Goal: Information Seeking & Learning: Learn about a topic

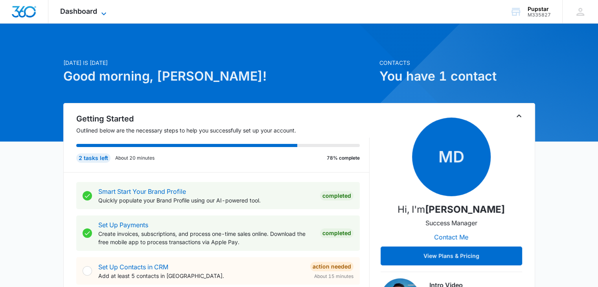
click at [99, 12] on icon at bounding box center [103, 13] width 9 height 9
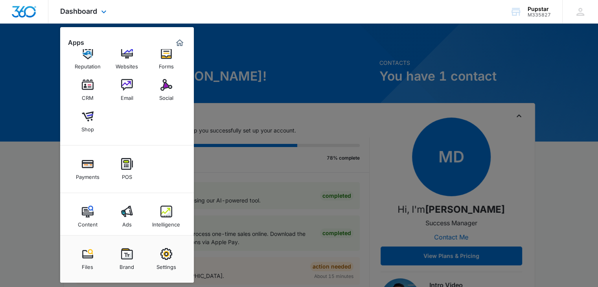
scroll to position [19, 0]
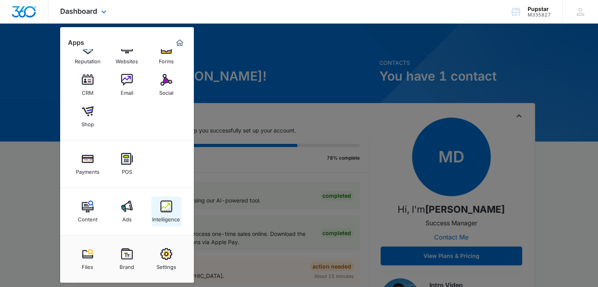
click at [163, 203] on img at bounding box center [166, 206] width 12 height 12
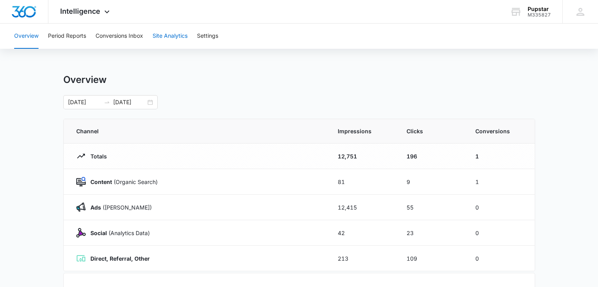
click at [172, 35] on button "Site Analytics" at bounding box center [169, 36] width 35 height 25
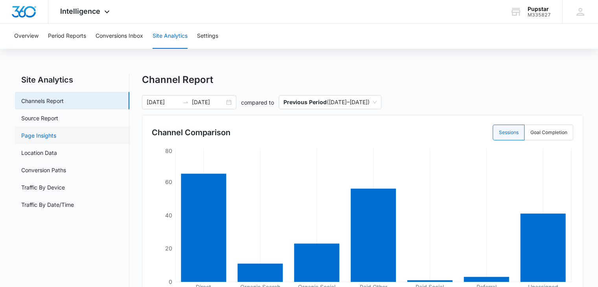
click at [43, 136] on link "Page Insights" at bounding box center [38, 135] width 35 height 8
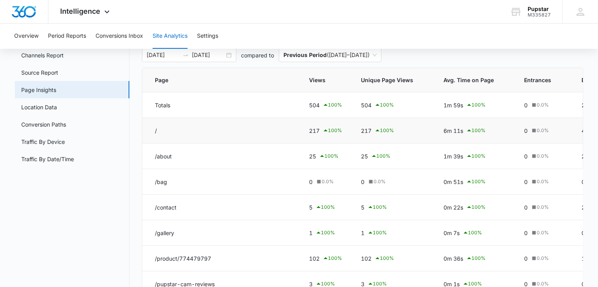
click at [156, 133] on td "/" at bounding box center [220, 131] width 157 height 26
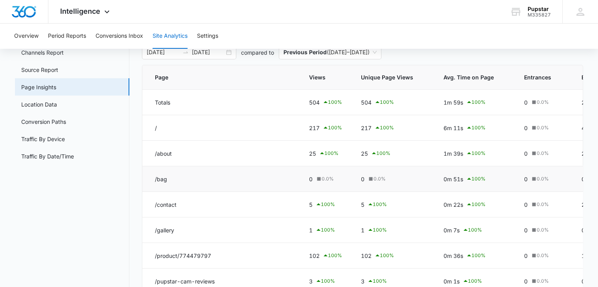
scroll to position [49, 0]
click at [47, 105] on link "Location Data" at bounding box center [39, 104] width 36 height 8
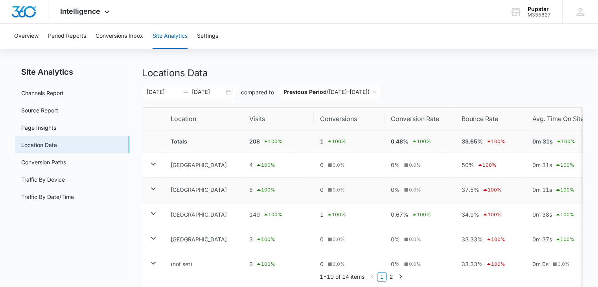
scroll to position [6, 0]
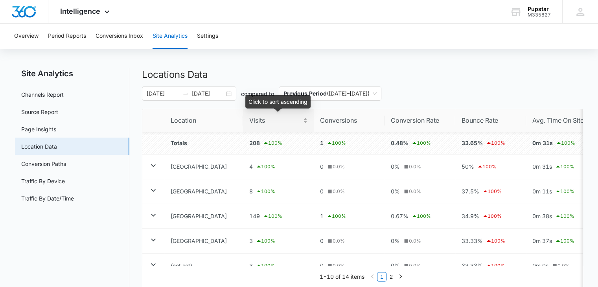
click at [265, 119] on span "Visits" at bounding box center [275, 121] width 52 height 10
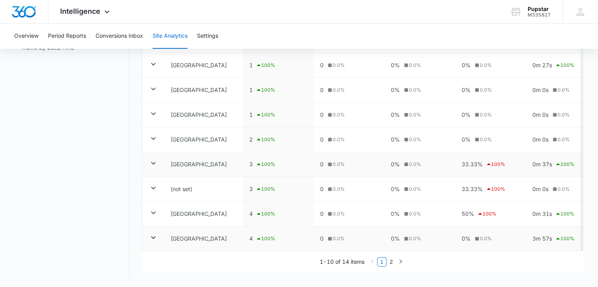
scroll to position [52, 0]
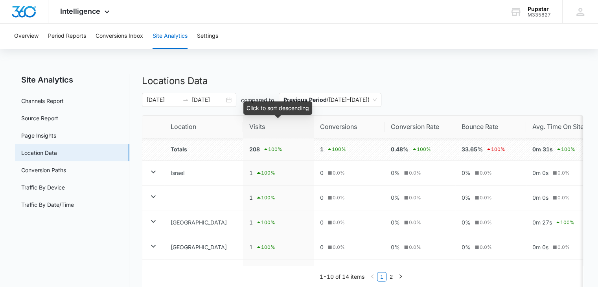
click at [265, 120] on div "Click to sort descending" at bounding box center [277, 110] width 69 height 19
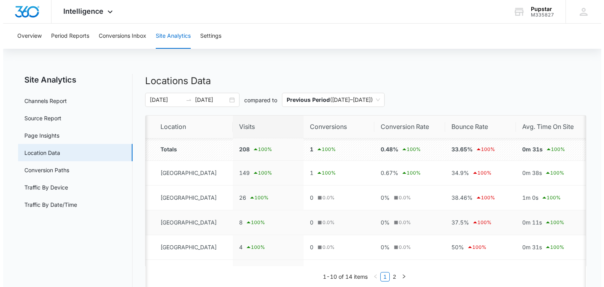
scroll to position [0, 0]
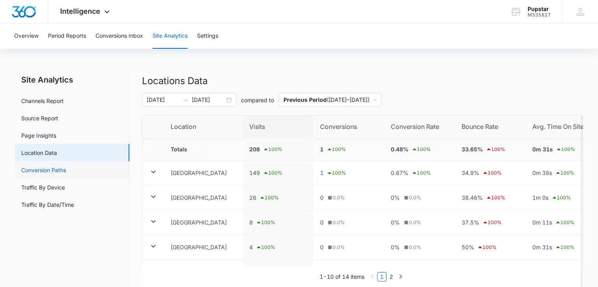
click at [37, 166] on link "Conversion Paths" at bounding box center [43, 170] width 45 height 8
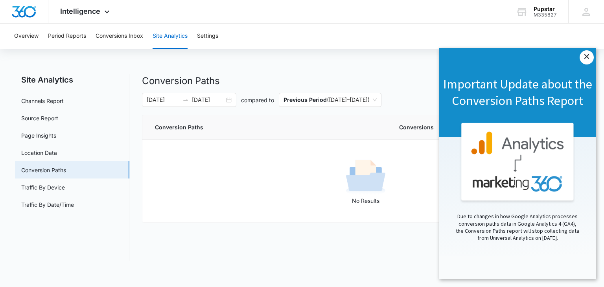
click at [591, 58] on link "×" at bounding box center [586, 57] width 14 height 14
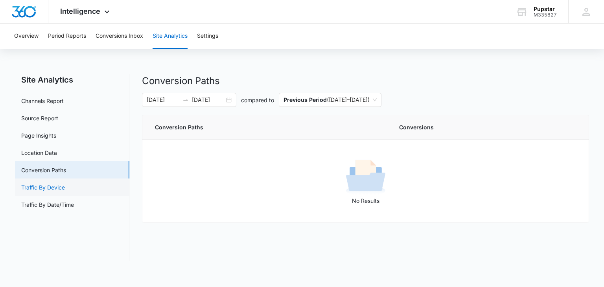
click at [55, 191] on link "Traffic By Device" at bounding box center [43, 187] width 44 height 8
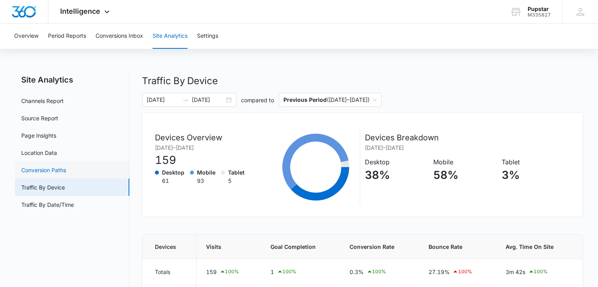
click at [66, 170] on link "Conversion Paths" at bounding box center [43, 170] width 45 height 8
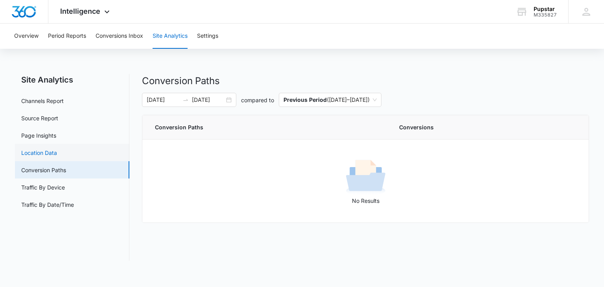
click at [48, 149] on link "Location Data" at bounding box center [39, 153] width 36 height 8
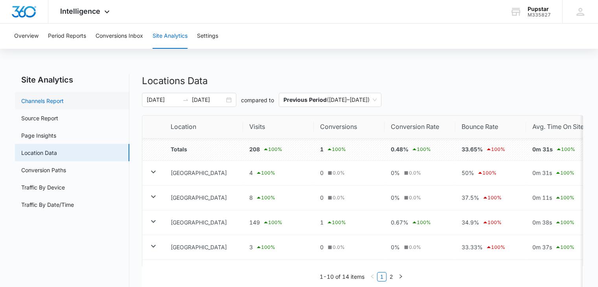
click at [59, 101] on link "Channels Report" at bounding box center [42, 101] width 42 height 8
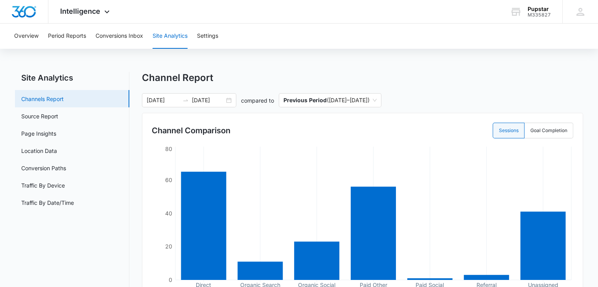
scroll to position [1, 0]
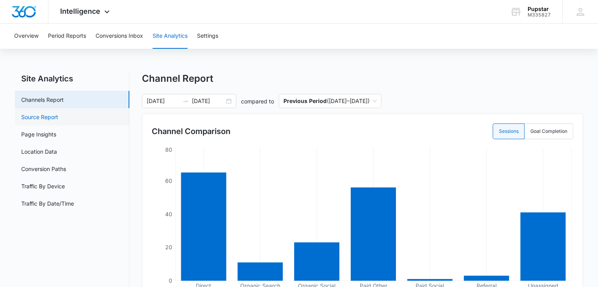
click at [39, 118] on link "Source Report" at bounding box center [39, 117] width 37 height 8
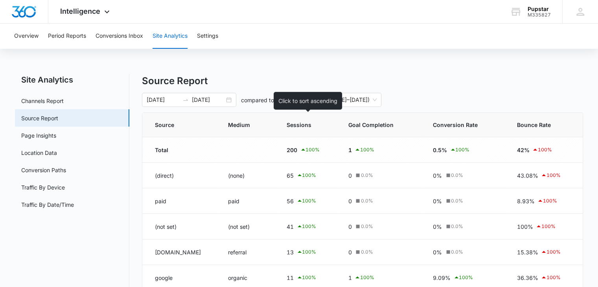
click at [309, 130] on th "Sessions" at bounding box center [308, 125] width 62 height 24
click at [302, 128] on span "Sessions" at bounding box center [301, 125] width 31 height 8
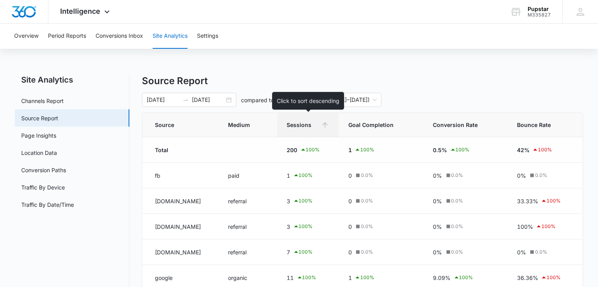
click at [302, 120] on th "Sessions" at bounding box center [308, 125] width 62 height 24
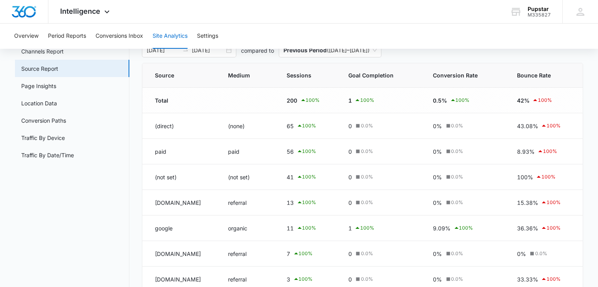
scroll to position [50, 0]
click at [42, 86] on link "Page Insights" at bounding box center [38, 85] width 35 height 8
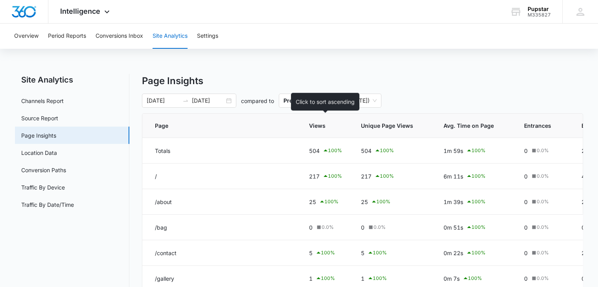
click at [322, 127] on span "Views" at bounding box center [320, 125] width 22 height 8
click at [337, 129] on icon at bounding box center [338, 125] width 8 height 8
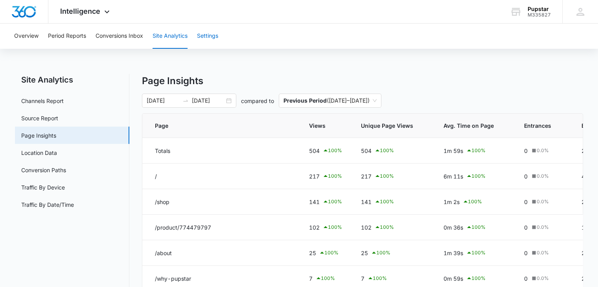
click at [199, 39] on button "Settings" at bounding box center [207, 36] width 21 height 25
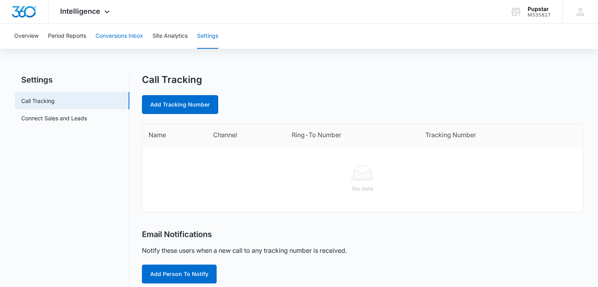
click at [120, 39] on button "Conversions Inbox" at bounding box center [119, 36] width 48 height 25
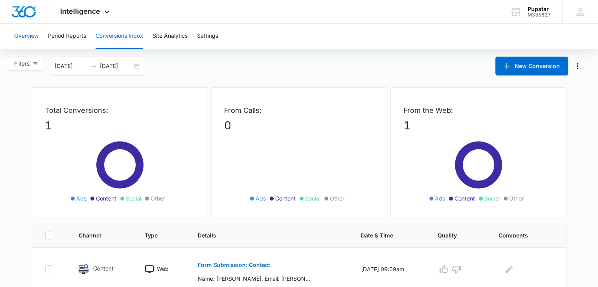
click at [22, 34] on button "Overview" at bounding box center [26, 36] width 24 height 25
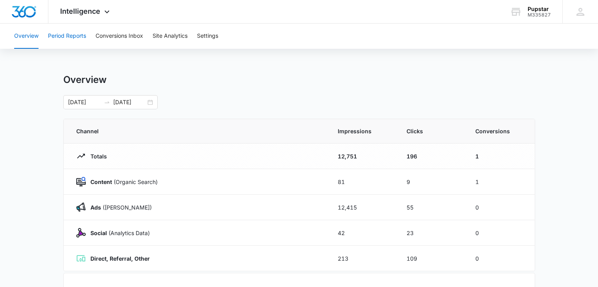
click at [68, 35] on button "Period Reports" at bounding box center [67, 36] width 38 height 25
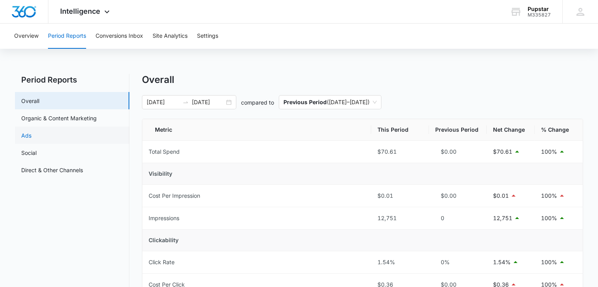
click at [31, 134] on link "Ads" at bounding box center [26, 135] width 10 height 8
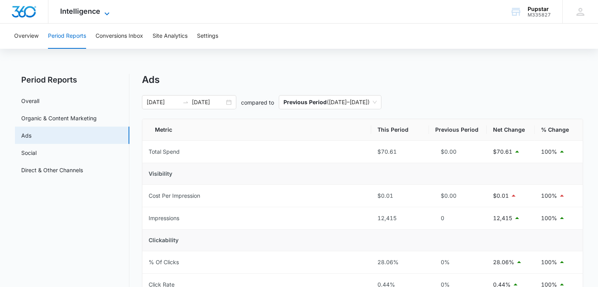
click at [105, 8] on div "Intelligence Apps Reputation Websites Forms CRM Email Social Shop Payments POS …" at bounding box center [85, 11] width 75 height 23
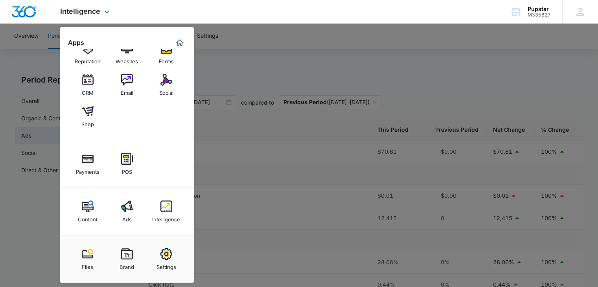
click at [137, 184] on div "Payments POS" at bounding box center [127, 164] width 134 height 48
click at [122, 211] on img at bounding box center [127, 206] width 12 height 12
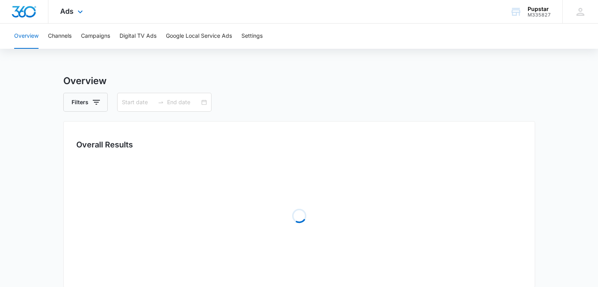
type input "[DATE]"
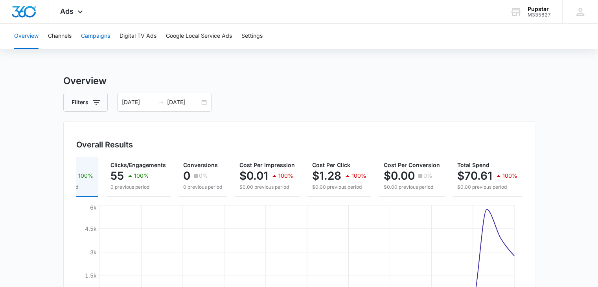
click at [97, 36] on button "Campaigns" at bounding box center [95, 36] width 29 height 25
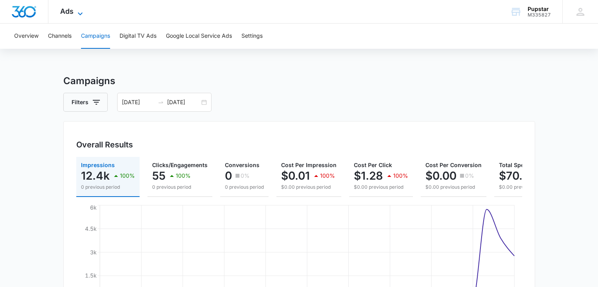
click at [81, 11] on icon at bounding box center [79, 13] width 9 height 9
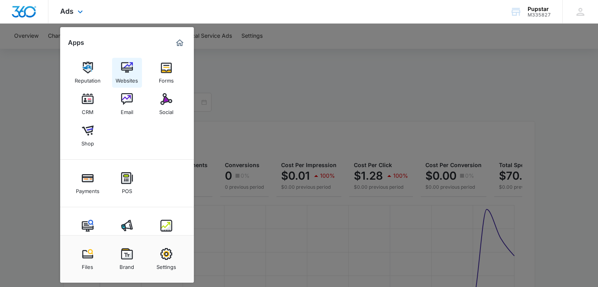
click at [124, 68] on img at bounding box center [127, 68] width 12 height 12
